Goal: Information Seeking & Learning: Learn about a topic

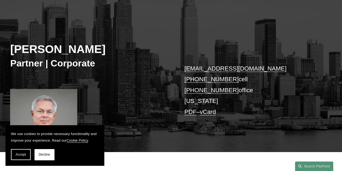
scroll to position [55, 0]
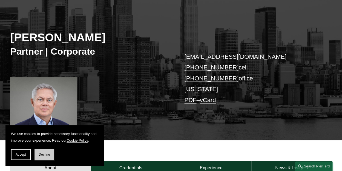
click at [45, 154] on span "Decline" at bounding box center [45, 154] width 12 height 4
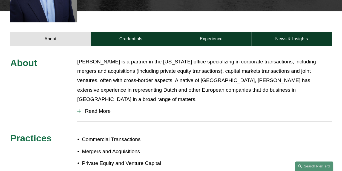
scroll to position [192, 0]
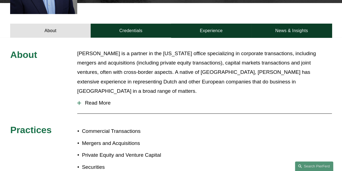
click at [79, 102] on div at bounding box center [79, 102] width 4 height 1
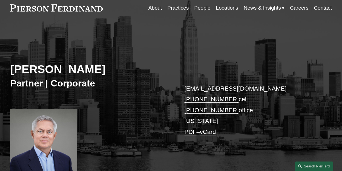
scroll to position [0, 0]
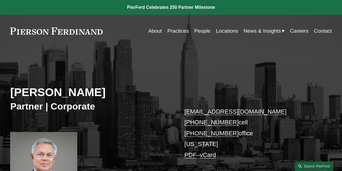
click at [155, 31] on link "About" at bounding box center [156, 31] width 14 height 10
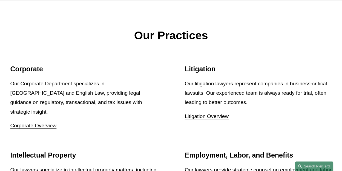
scroll to position [521, 0]
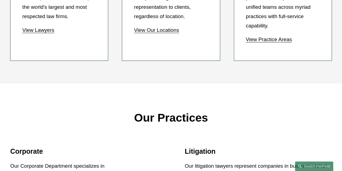
click at [262, 42] on link "View Practice Areas" at bounding box center [269, 39] width 46 height 6
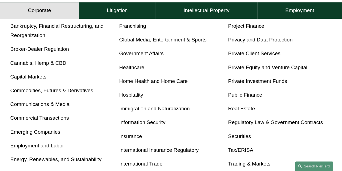
scroll to position [219, 0]
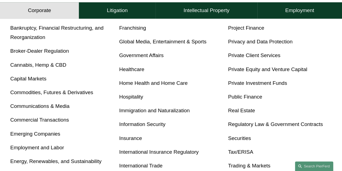
click at [136, 98] on link "Hospitality" at bounding box center [131, 97] width 24 height 6
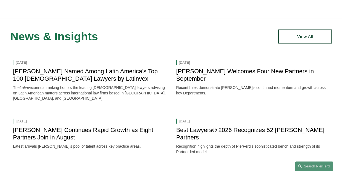
scroll to position [521, 0]
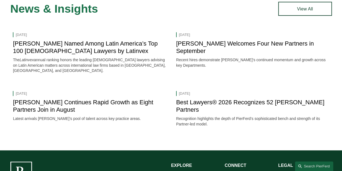
click at [192, 106] on link "Best Lawyers® 2026 Recognizes 52 [PERSON_NAME] Partners" at bounding box center [250, 106] width 149 height 14
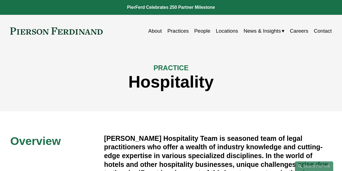
scroll to position [521, 0]
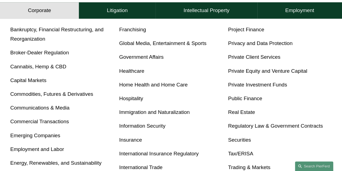
scroll to position [219, 0]
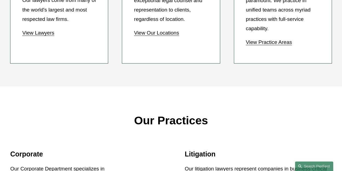
scroll to position [521, 0]
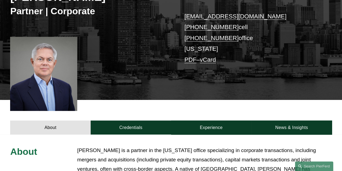
scroll to position [96, 0]
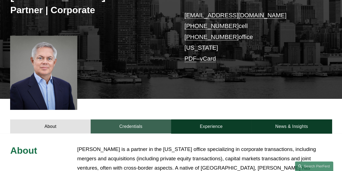
click at [144, 125] on link "Credentials" at bounding box center [131, 126] width 81 height 14
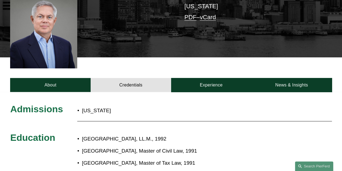
scroll to position [124, 0]
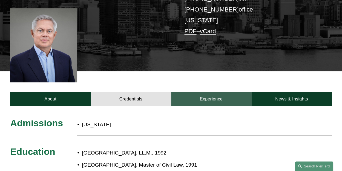
click at [214, 99] on link "Experience" at bounding box center [211, 99] width 81 height 14
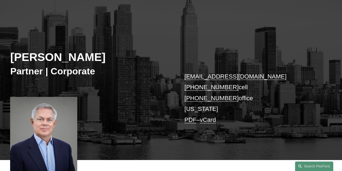
scroll to position [126, 0]
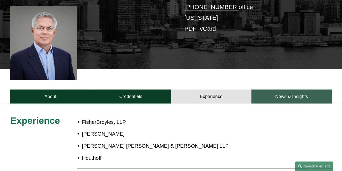
click at [303, 94] on link "News & Insights" at bounding box center [292, 96] width 81 height 14
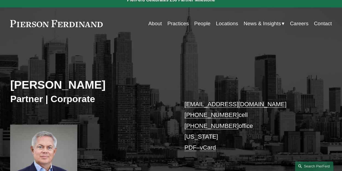
scroll to position [0, 0]
